Goal: Task Accomplishment & Management: Use online tool/utility

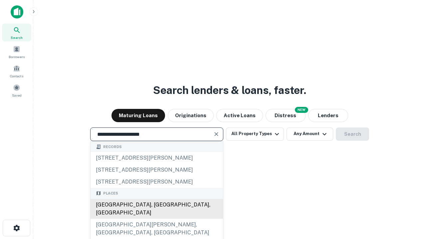
click at [156, 219] on div "[GEOGRAPHIC_DATA], [GEOGRAPHIC_DATA], [GEOGRAPHIC_DATA]" at bounding box center [156, 209] width 132 height 20
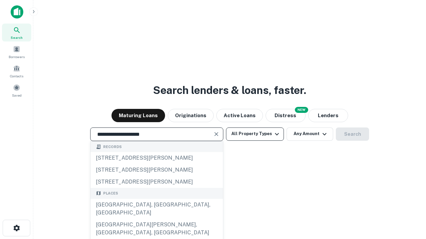
type input "**********"
click at [255, 134] on button "All Property Types" at bounding box center [255, 134] width 58 height 13
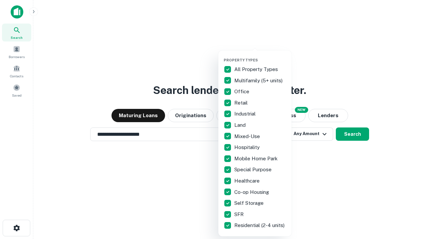
click at [260, 56] on button "button" at bounding box center [259, 56] width 73 height 0
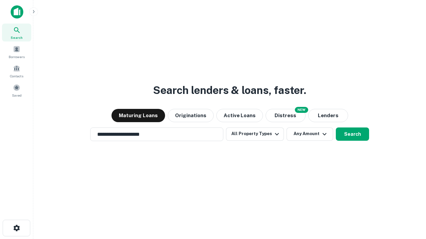
scroll to position [4, 80]
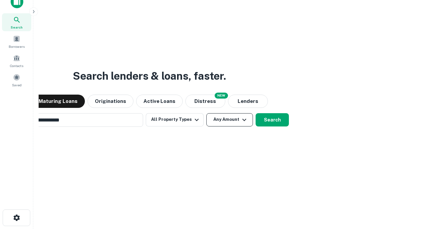
click at [206, 113] on button "Any Amount" at bounding box center [229, 119] width 47 height 13
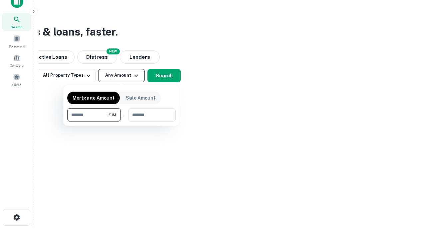
type input "*******"
click at [121, 122] on button "button" at bounding box center [121, 122] width 108 height 0
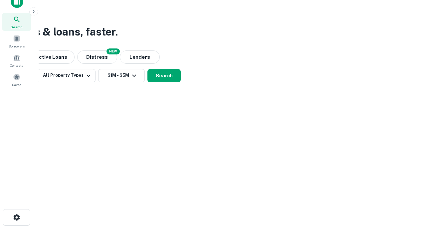
scroll to position [10, 0]
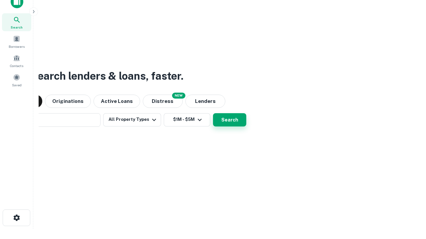
click at [213, 113] on button "Search" at bounding box center [229, 119] width 33 height 13
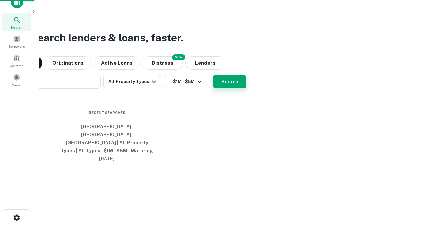
scroll to position [11, 0]
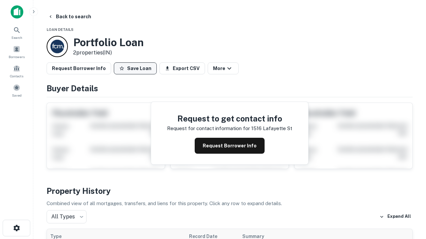
click at [135, 69] on button "Save Loan" at bounding box center [135, 69] width 43 height 12
click at [137, 69] on button "Save Loan" at bounding box center [135, 69] width 43 height 12
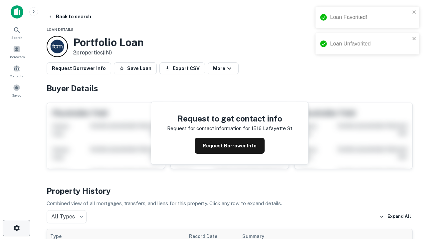
click at [16, 228] on icon "button" at bounding box center [17, 228] width 8 height 8
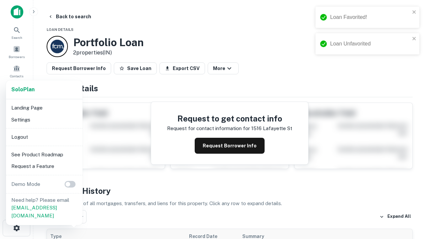
click at [44, 137] on li "Logout" at bounding box center [44, 137] width 71 height 12
